Goal: Task Accomplishment & Management: Manage account settings

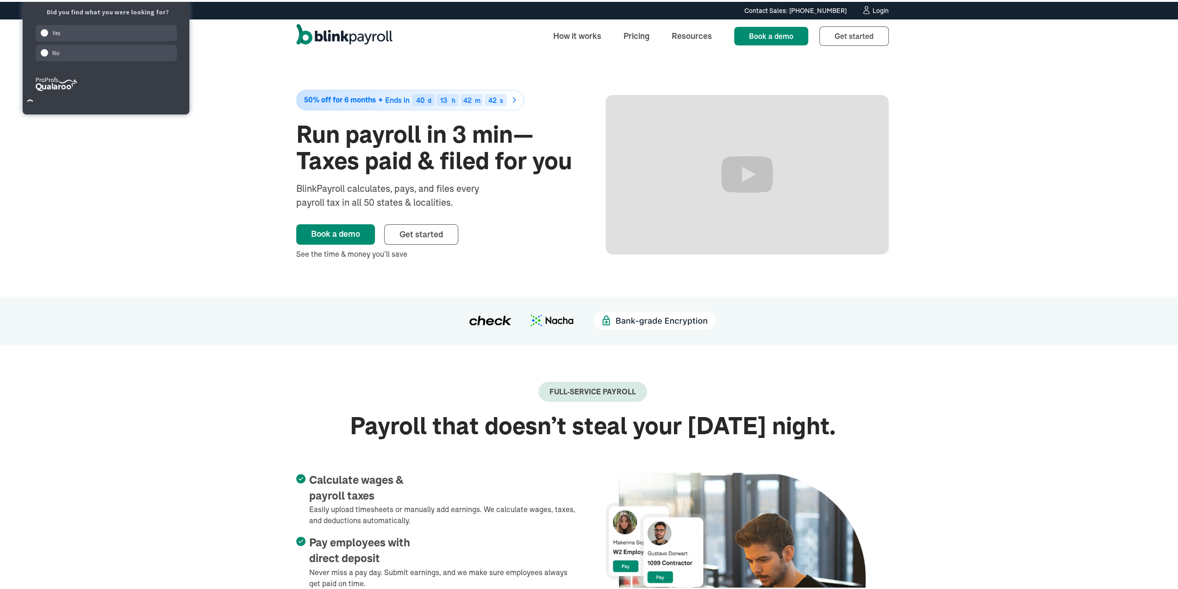
click at [877, 7] on div "Login" at bounding box center [881, 9] width 16 height 6
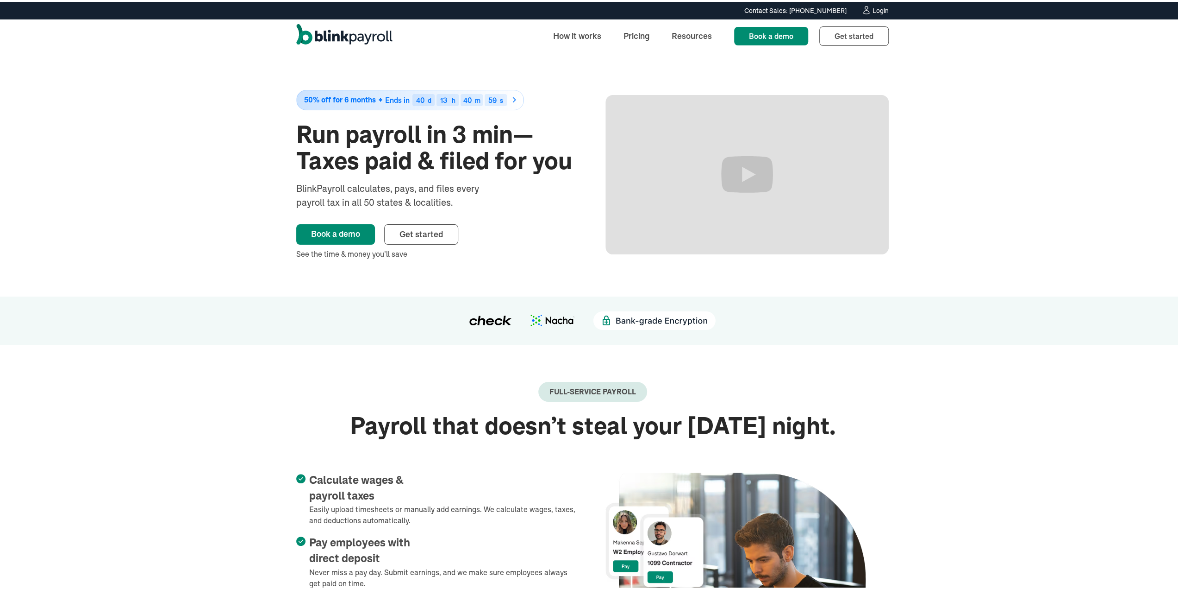
click at [883, 9] on div "Login" at bounding box center [881, 9] width 16 height 6
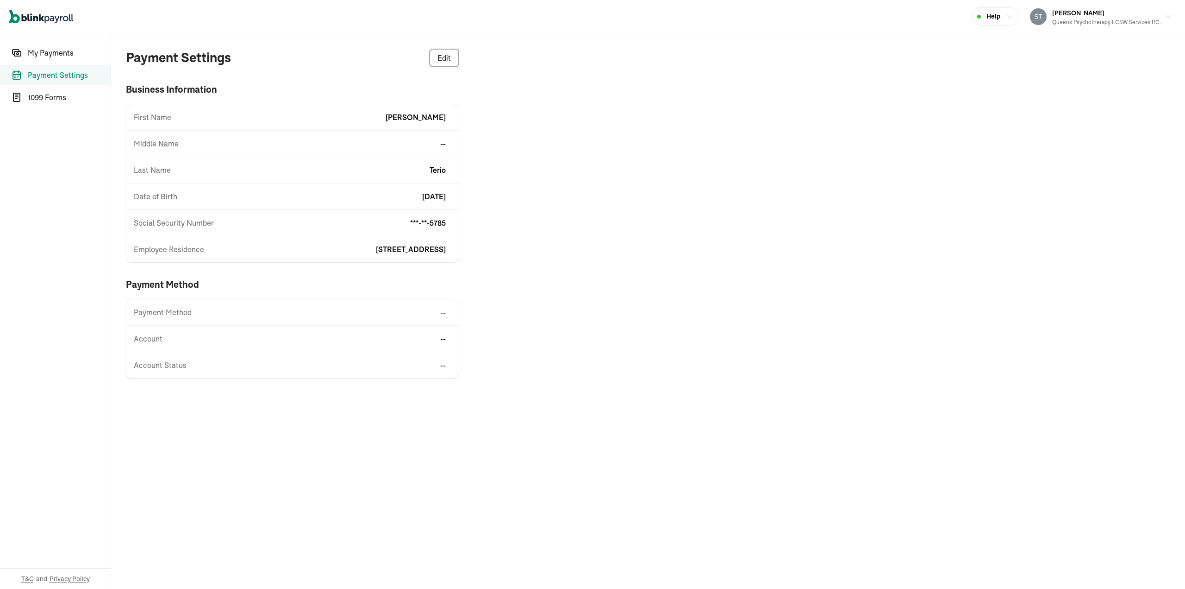
click at [63, 77] on span "Payment Settings" at bounding box center [69, 74] width 83 height 11
